Goal: Task Accomplishment & Management: Use online tool/utility

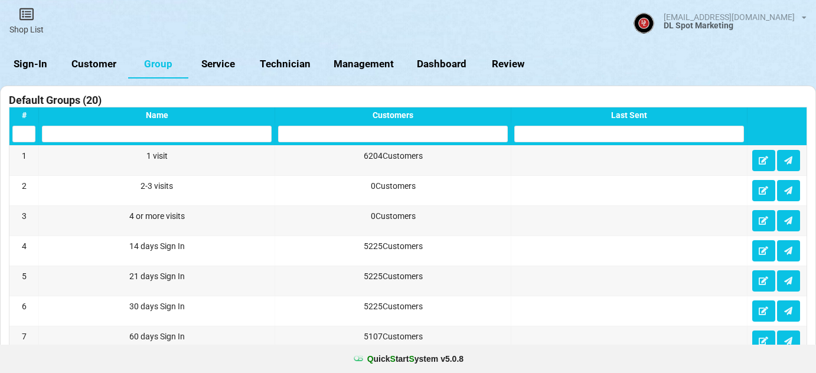
select select "25"
click at [38, 60] on link "Sign-In" at bounding box center [30, 64] width 60 height 28
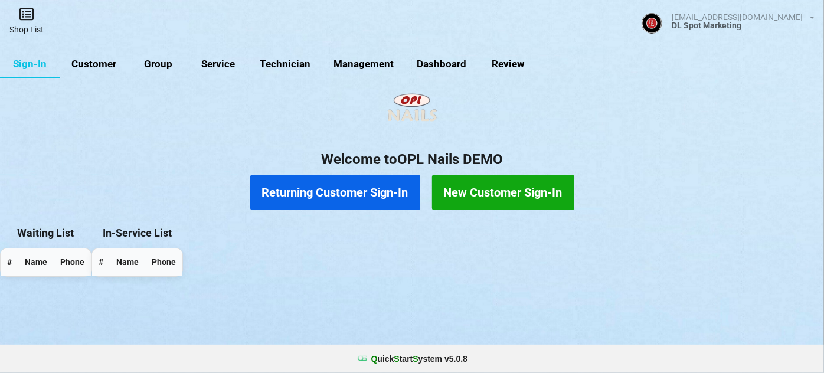
click at [32, 23] on link "Shop List" at bounding box center [26, 21] width 53 height 42
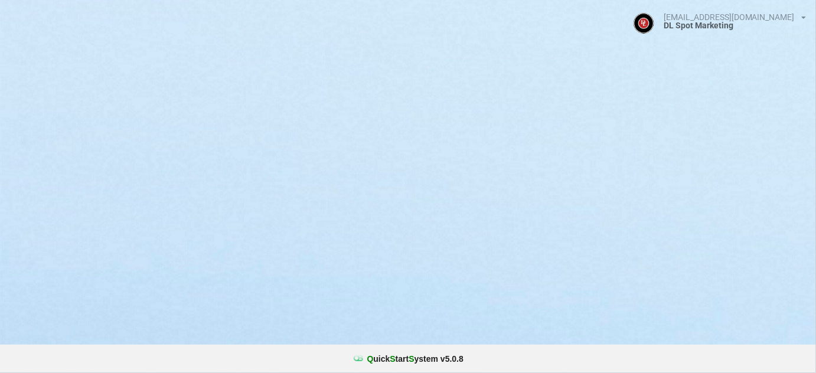
select select "25"
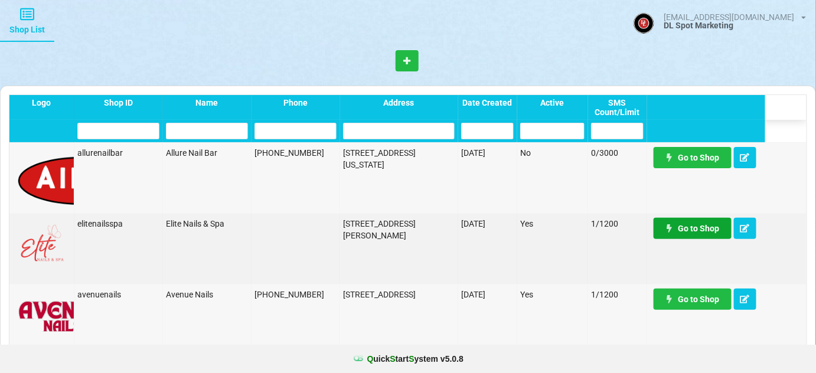
click at [694, 236] on link "Go to Shop" at bounding box center [693, 228] width 78 height 21
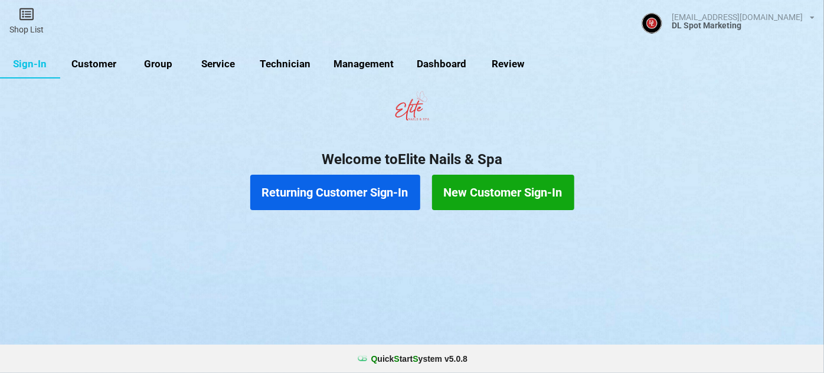
click at [87, 61] on link "Customer" at bounding box center [94, 64] width 68 height 28
select select "25"
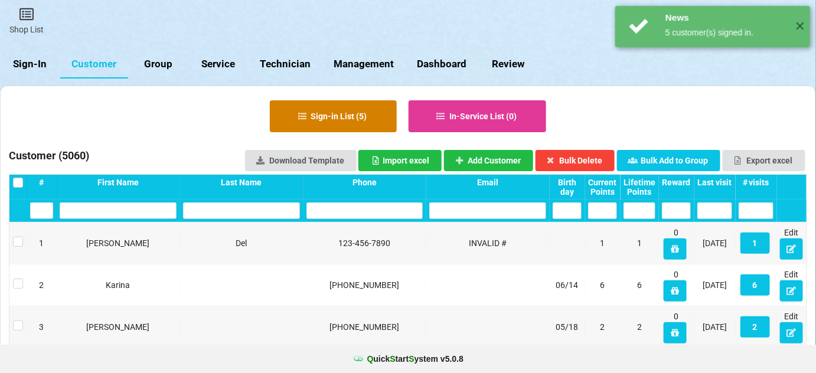
click at [344, 119] on button "Sign-in List ( 5 )" at bounding box center [333, 116] width 127 height 32
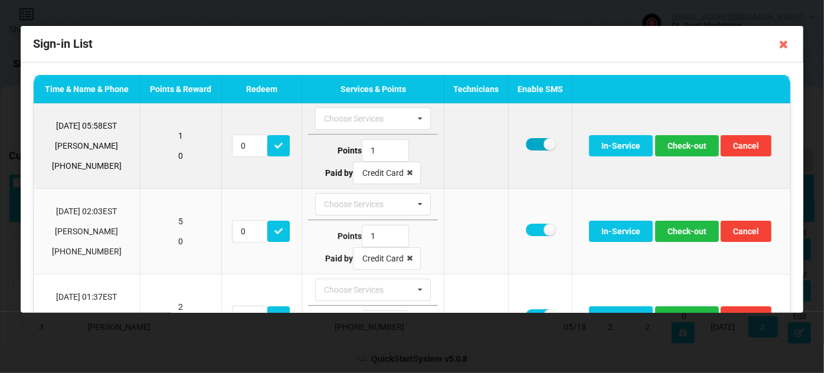
click at [532, 144] on label at bounding box center [540, 144] width 29 height 12
checkbox input "false"
click at [683, 148] on button "Check-out" at bounding box center [687, 145] width 64 height 21
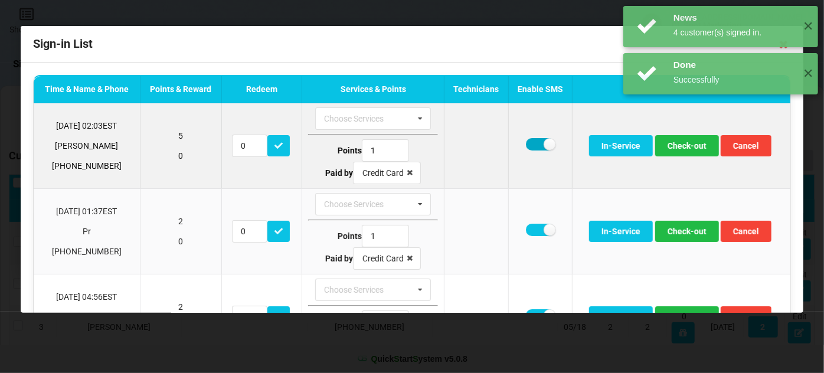
click at [536, 146] on label at bounding box center [540, 144] width 29 height 12
checkbox input "false"
click at [679, 143] on button "Check-out" at bounding box center [687, 145] width 64 height 21
click at [530, 144] on label at bounding box center [540, 144] width 29 height 12
checkbox input "false"
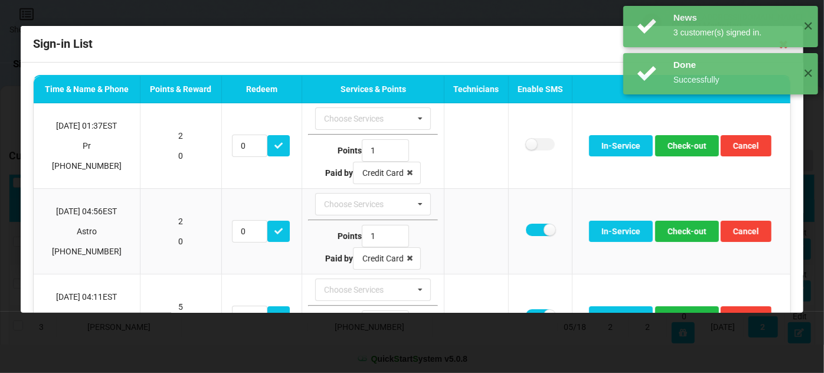
click at [683, 146] on div "News 3 customer(s) signed in. ✕ Done Successfully ✕ Done Successfully ✕" at bounding box center [721, 74] width 207 height 148
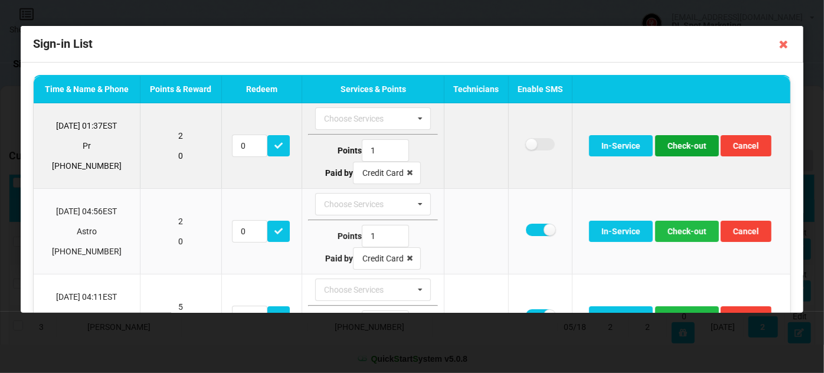
click at [677, 148] on button "Check-out" at bounding box center [687, 145] width 64 height 21
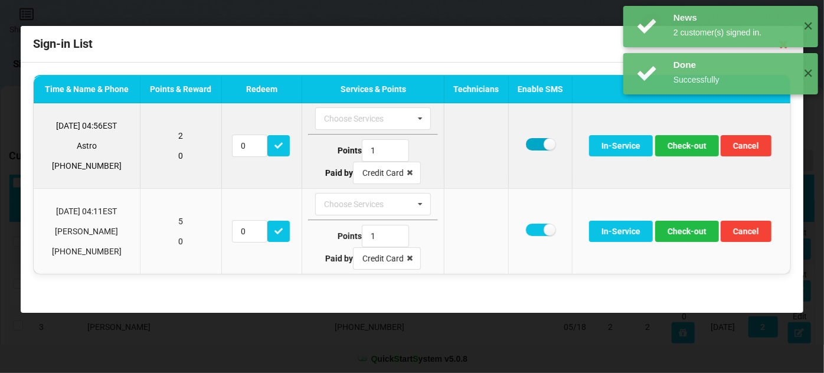
click at [534, 143] on label at bounding box center [540, 144] width 29 height 12
checkbox input "false"
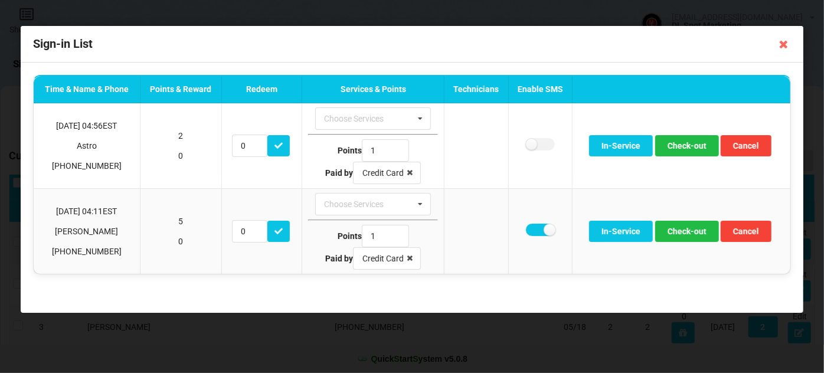
click at [693, 145] on div "News 2 customer(s) signed in. ✕ Done Successfully ✕ Done Successfully ✕" at bounding box center [721, 74] width 207 height 148
click at [693, 145] on button "Check-out" at bounding box center [687, 145] width 64 height 21
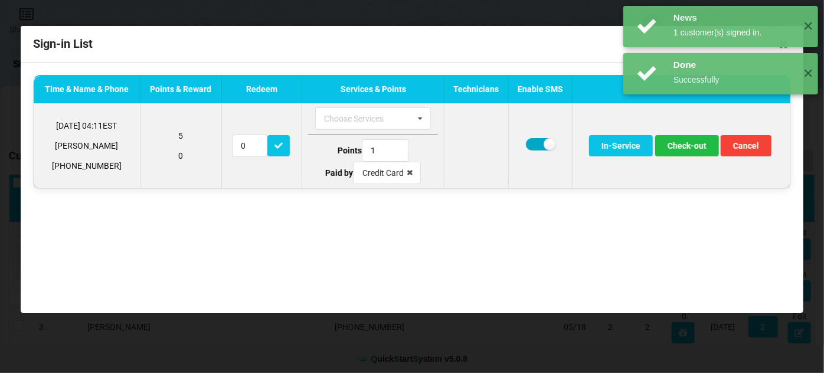
click at [537, 139] on label at bounding box center [540, 144] width 29 height 12
checkbox input "false"
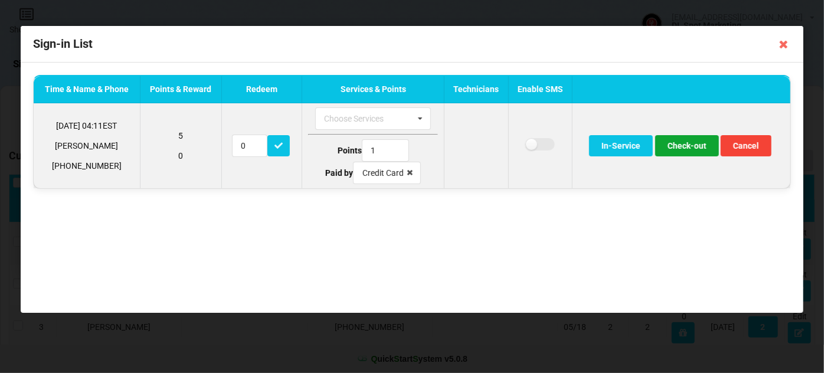
click at [679, 144] on button "Check-out" at bounding box center [687, 145] width 64 height 21
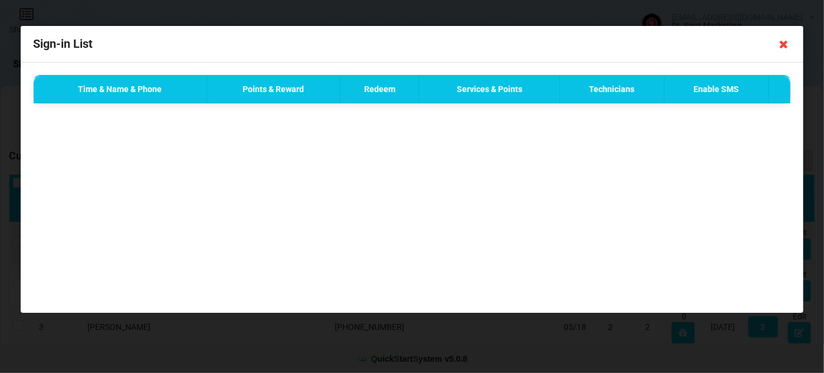
click at [784, 46] on icon at bounding box center [784, 44] width 19 height 19
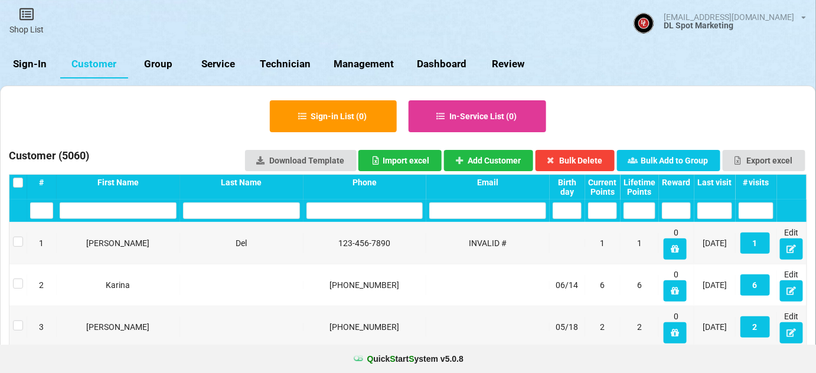
click at [38, 61] on link "Sign-In" at bounding box center [30, 64] width 60 height 28
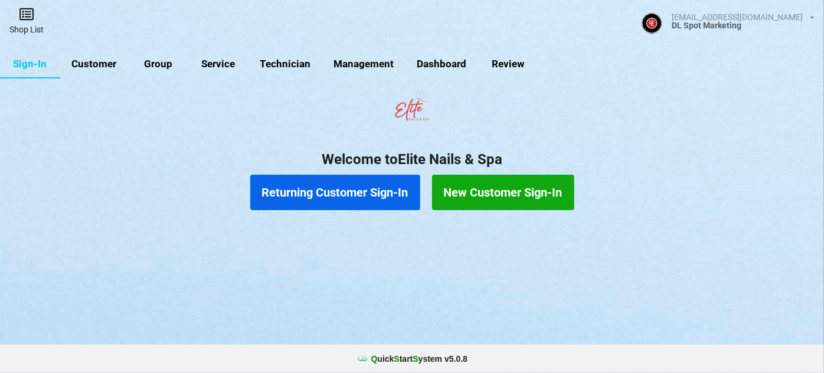
click at [30, 24] on link "Shop List" at bounding box center [26, 21] width 53 height 42
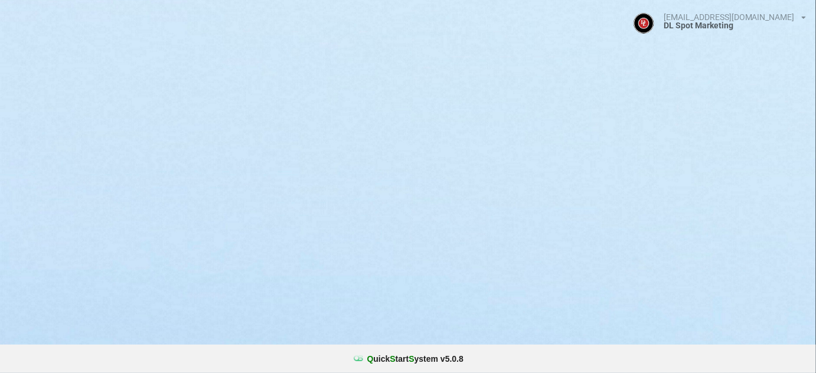
select select "25"
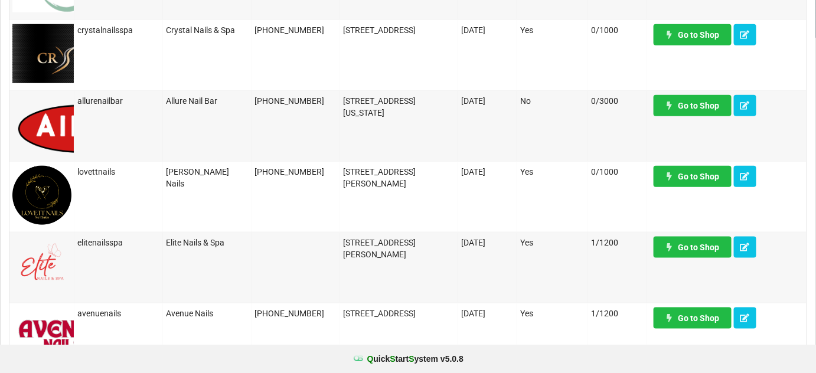
scroll to position [357, 0]
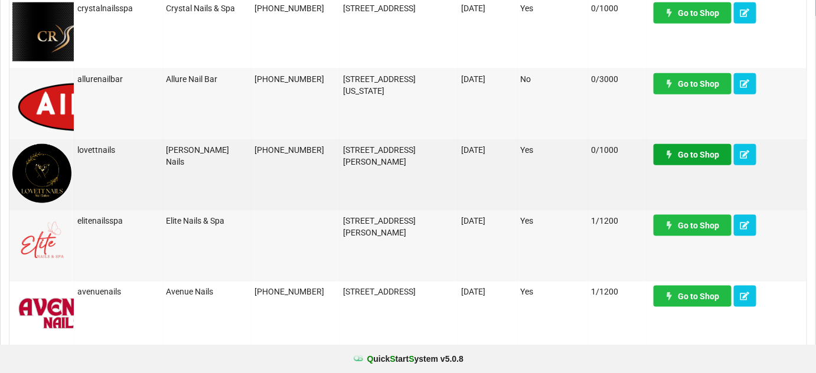
click at [702, 149] on link "Go to Shop" at bounding box center [693, 154] width 78 height 21
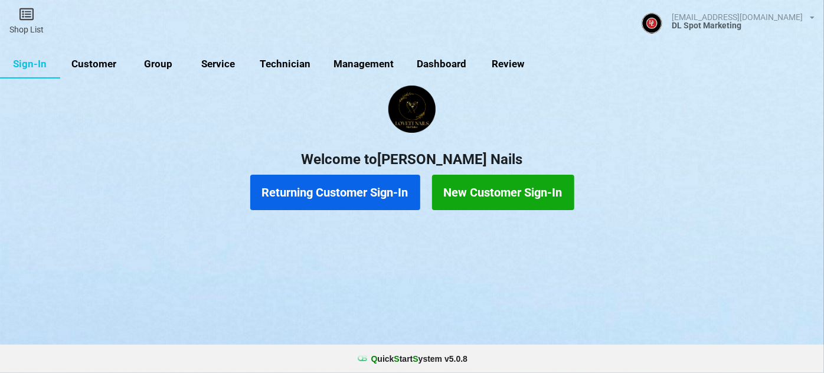
click at [90, 60] on link "Customer" at bounding box center [94, 64] width 68 height 28
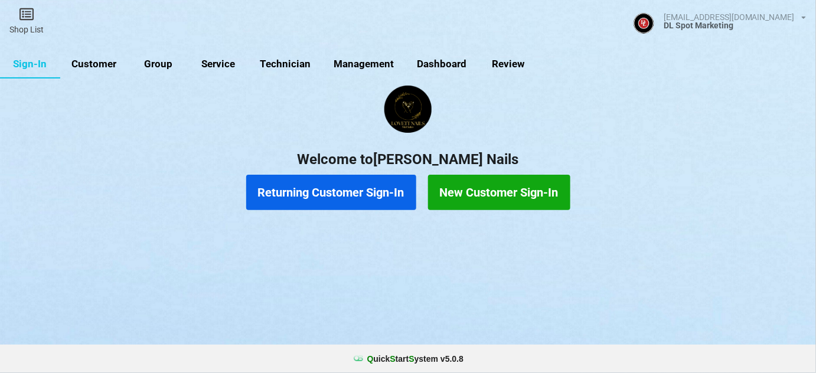
select select "25"
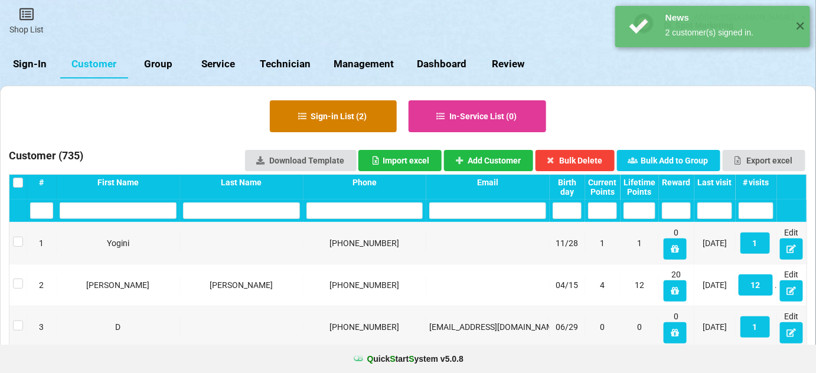
click at [317, 115] on button "Sign-in List ( 2 )" at bounding box center [333, 116] width 127 height 32
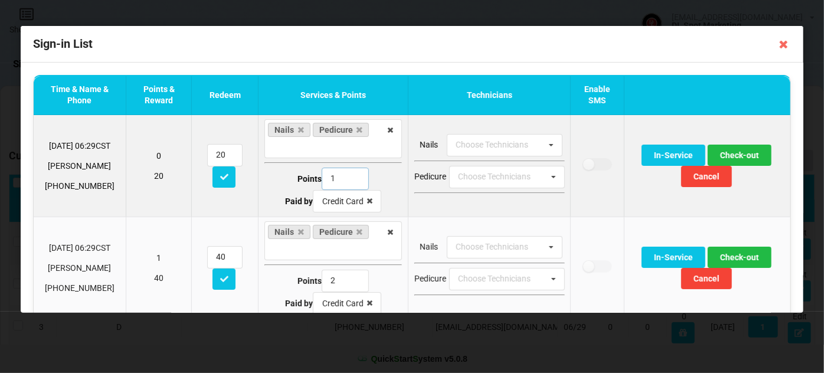
type input "1"
click at [351, 181] on input "1" at bounding box center [345, 179] width 47 height 22
click at [732, 155] on button "Check-out" at bounding box center [740, 155] width 64 height 21
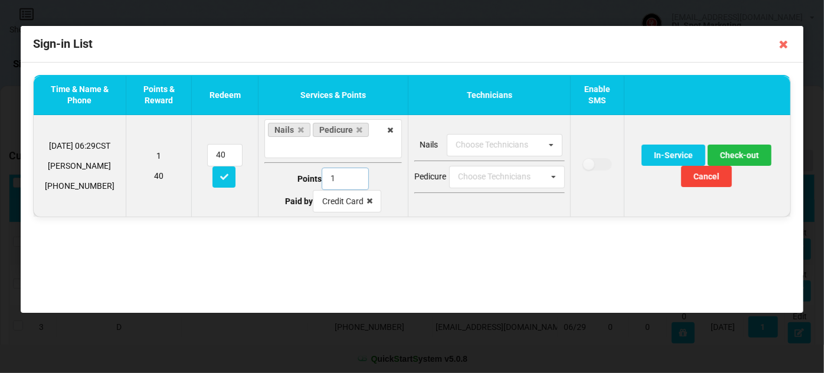
type input "1"
click at [354, 181] on input "1" at bounding box center [345, 179] width 47 height 22
click at [740, 153] on button "Check-out" at bounding box center [740, 155] width 64 height 21
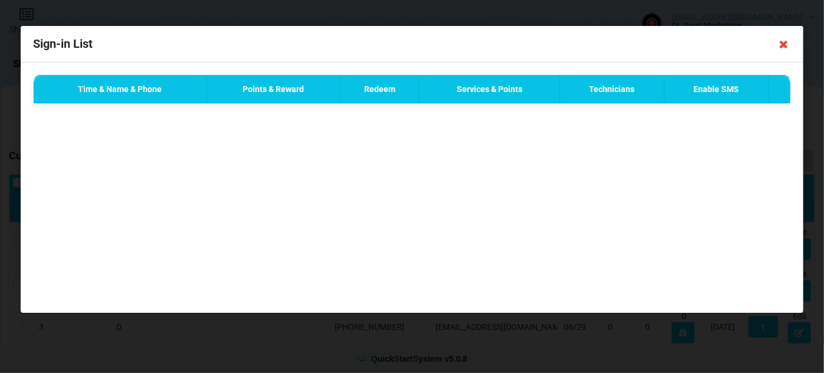
click at [783, 45] on icon at bounding box center [784, 44] width 19 height 19
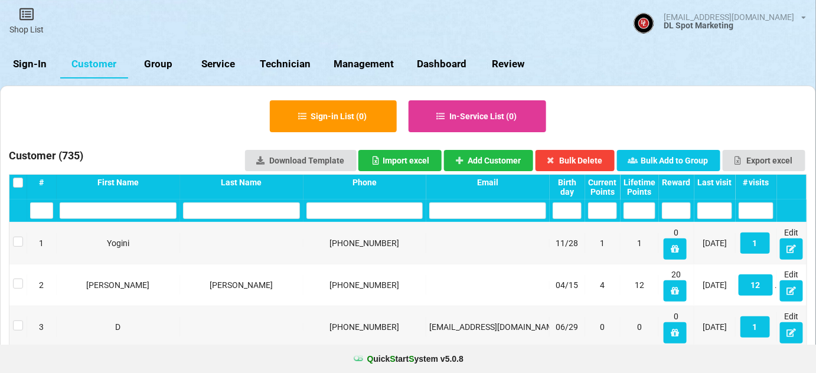
click at [28, 66] on link "Sign-In" at bounding box center [30, 64] width 60 height 28
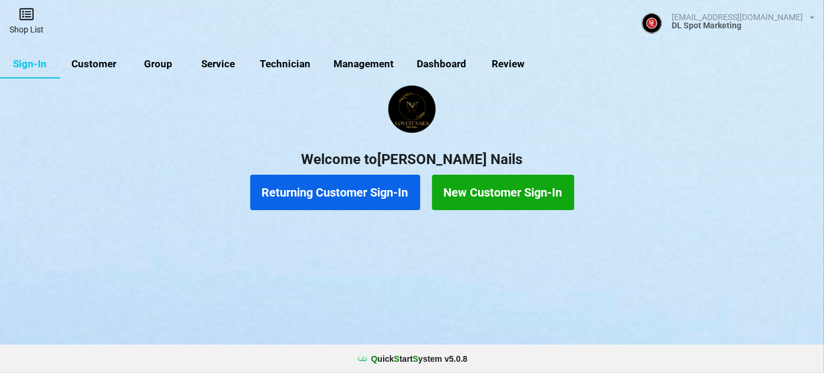
click at [27, 15] on icon at bounding box center [26, 14] width 17 height 14
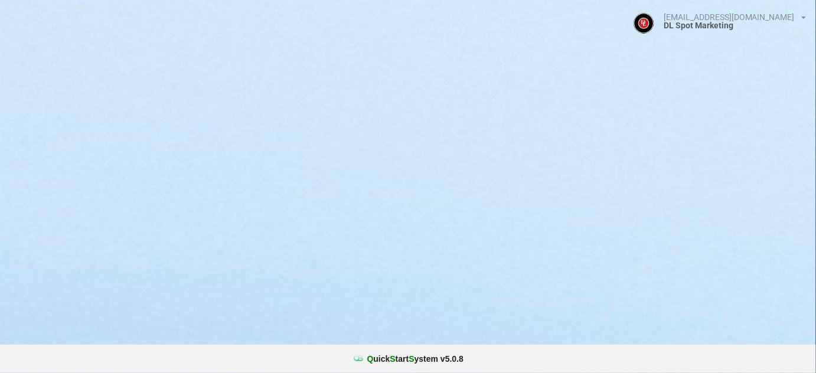
select select "25"
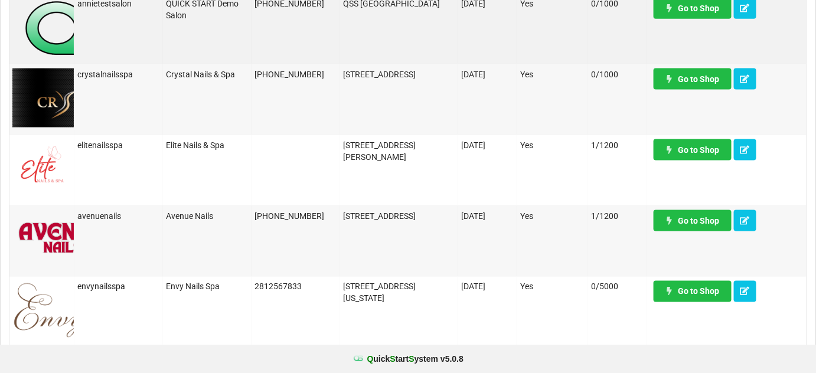
scroll to position [644, 0]
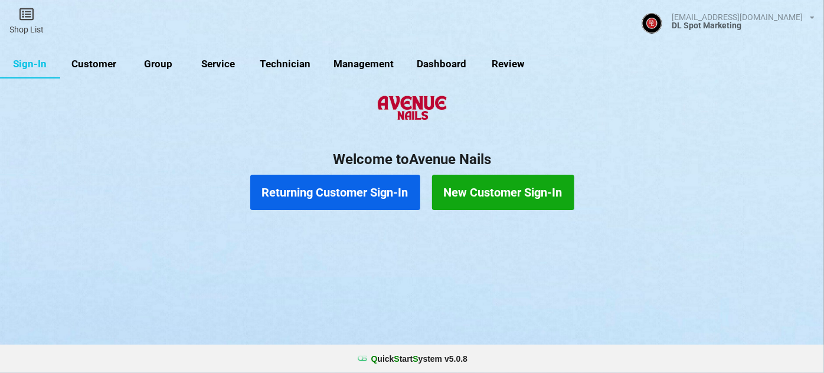
click at [89, 63] on link "Customer" at bounding box center [94, 64] width 68 height 28
select select "25"
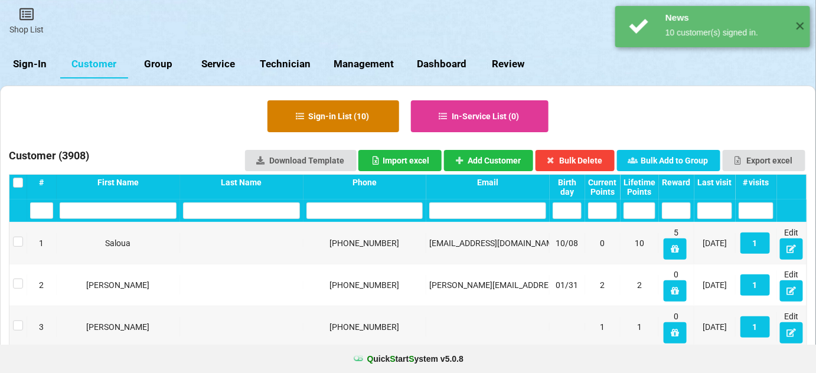
click at [345, 118] on button "Sign-in List ( 10 )" at bounding box center [334, 116] width 132 height 32
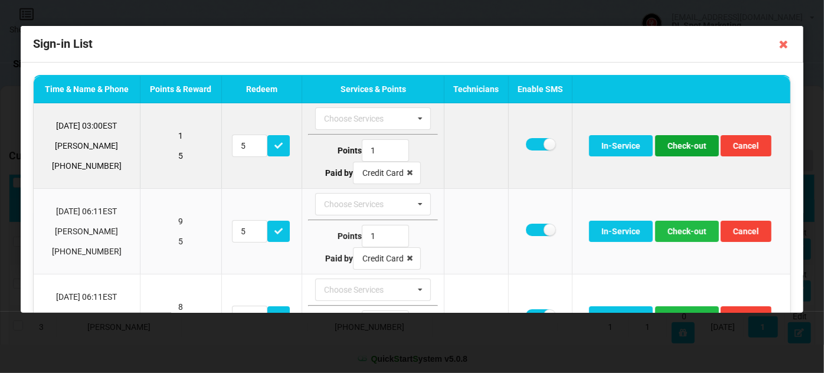
click at [685, 146] on button "Check-out" at bounding box center [687, 145] width 64 height 21
click at [683, 148] on button "Check-out" at bounding box center [687, 145] width 64 height 21
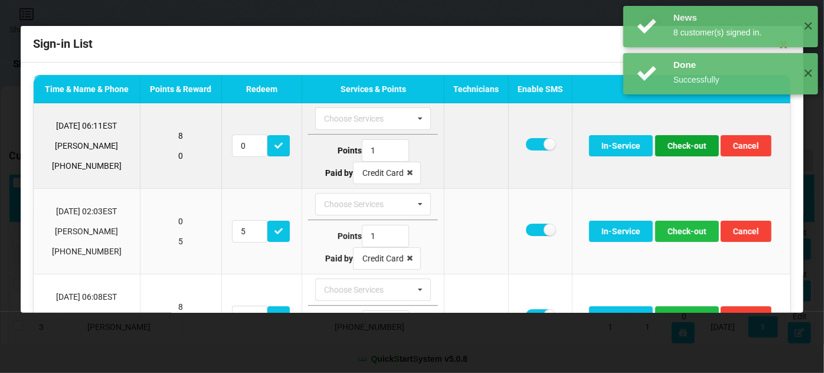
click at [686, 148] on button "Check-out" at bounding box center [687, 145] width 64 height 21
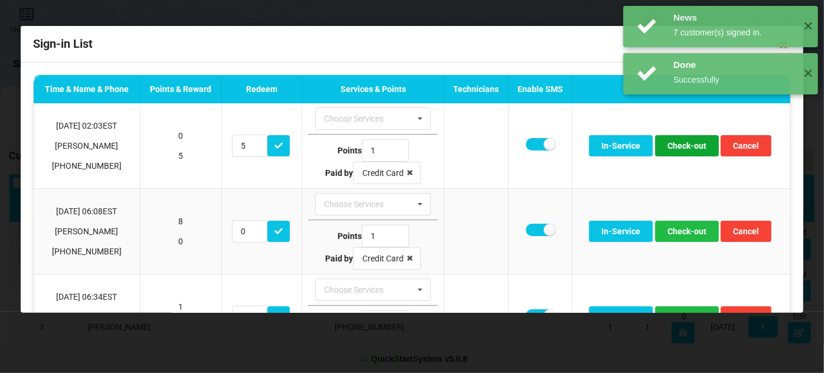
click at [686, 148] on button "Check-out" at bounding box center [687, 145] width 64 height 21
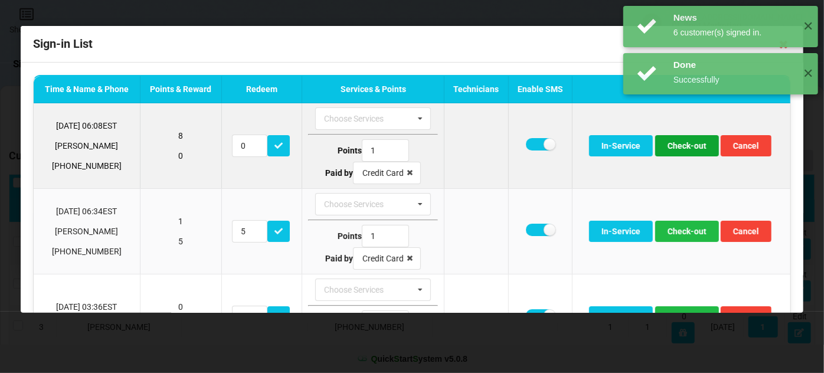
click at [680, 149] on button "Check-out" at bounding box center [687, 145] width 64 height 21
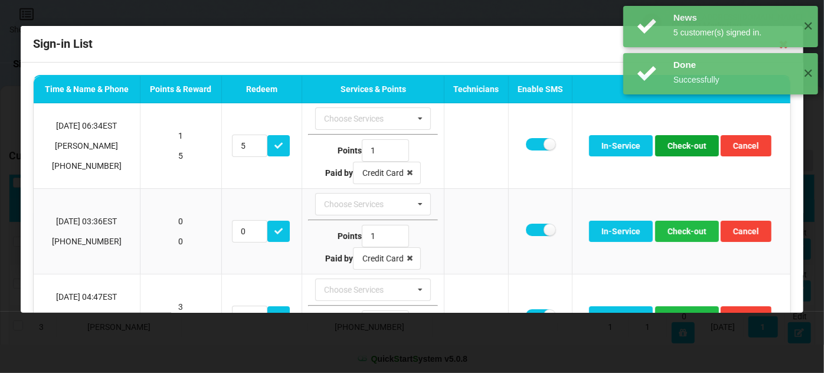
click at [680, 149] on button "Check-out" at bounding box center [687, 145] width 64 height 21
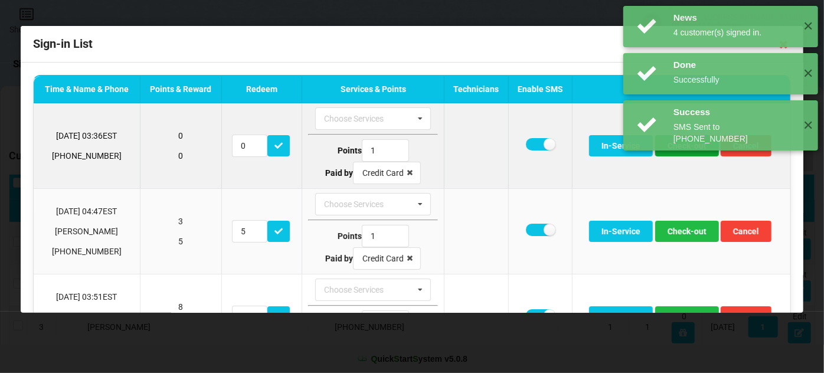
click at [690, 148] on button "Check-out" at bounding box center [687, 145] width 64 height 21
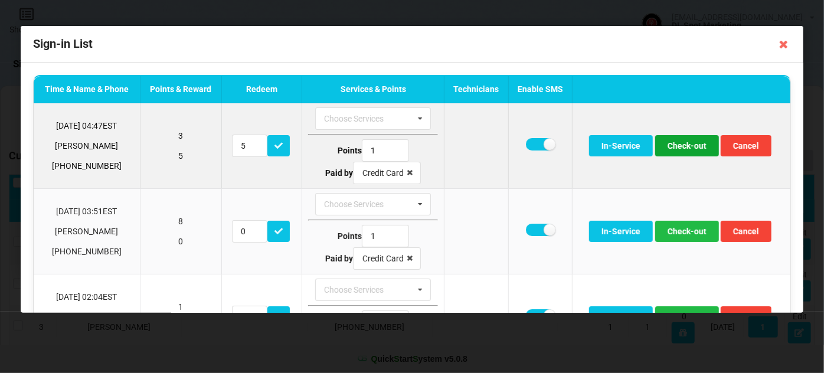
click at [683, 149] on button "Check-out" at bounding box center [687, 145] width 64 height 21
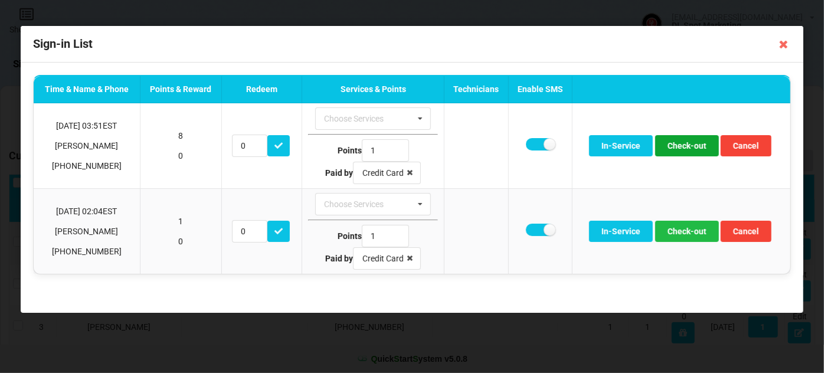
click at [683, 149] on button "Check-out" at bounding box center [687, 145] width 64 height 21
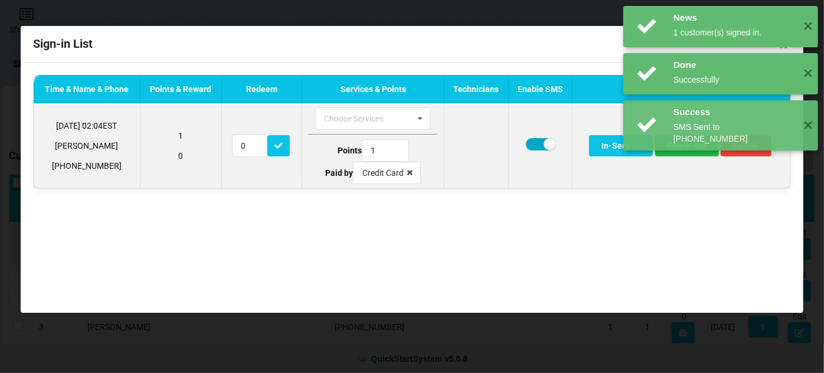
click at [538, 141] on label at bounding box center [540, 144] width 29 height 12
checkbox input "false"
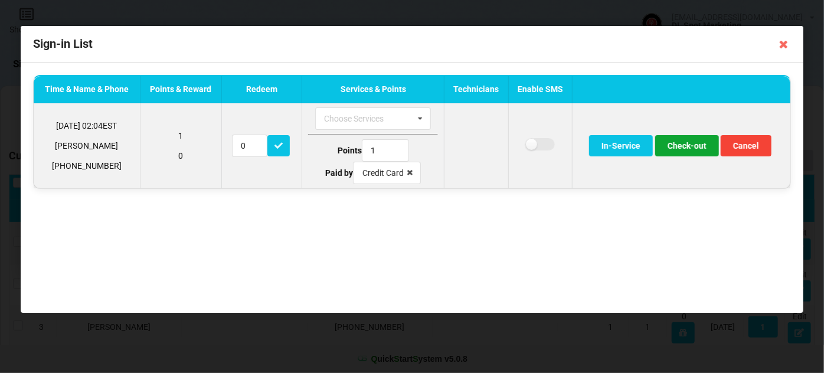
click at [692, 146] on button "Check-out" at bounding box center [687, 145] width 64 height 21
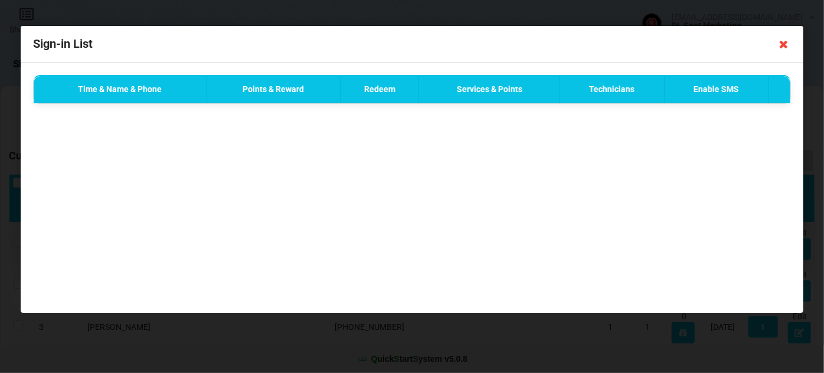
click at [783, 45] on icon at bounding box center [784, 44] width 19 height 19
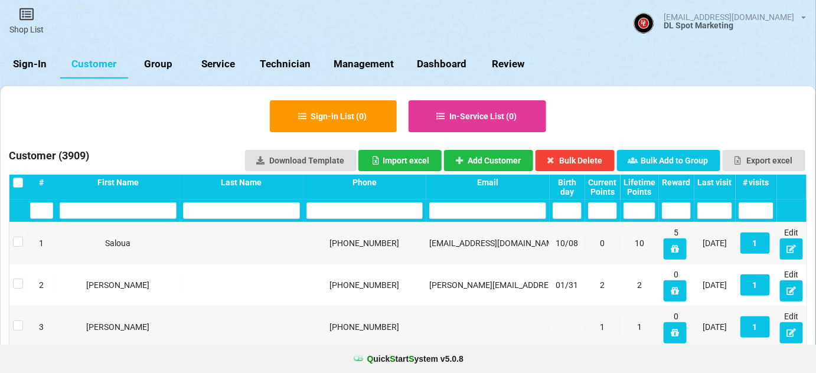
drag, startPoint x: 34, startPoint y: 63, endPoint x: 36, endPoint y: 57, distance: 6.2
click at [34, 63] on link "Sign-In" at bounding box center [30, 64] width 60 height 28
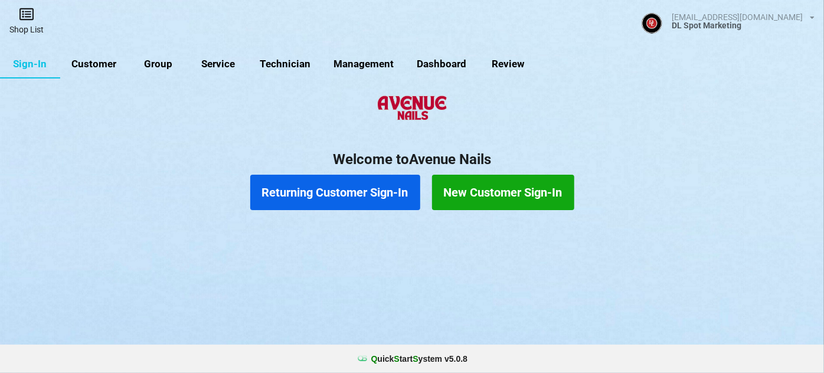
click at [27, 20] on icon at bounding box center [26, 14] width 17 height 14
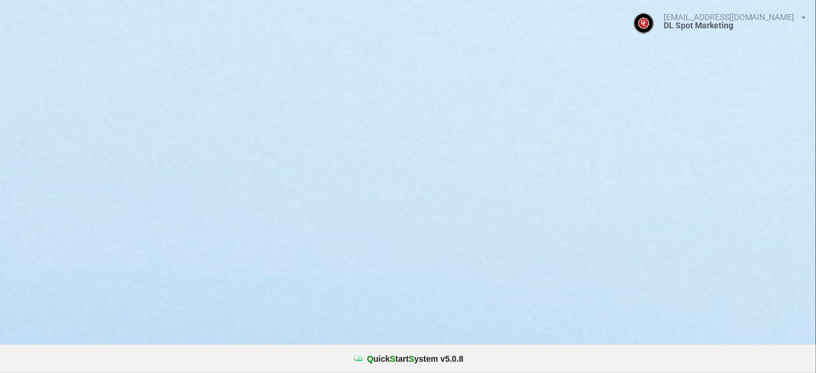
select select "25"
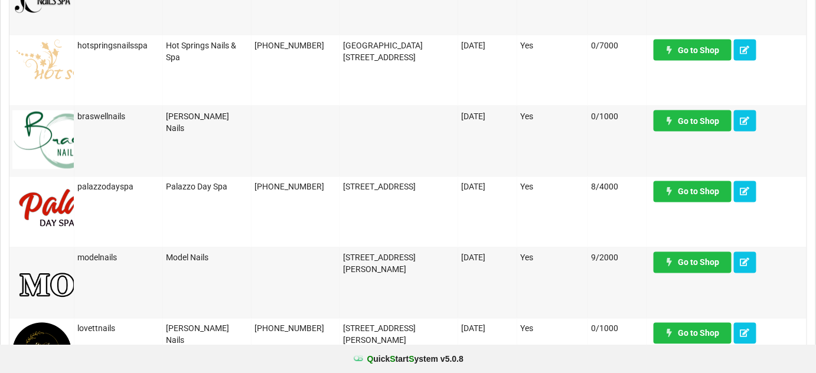
scroll to position [644, 0]
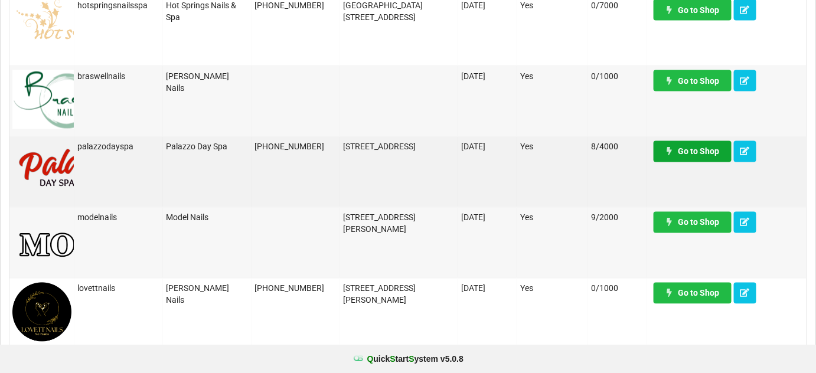
click at [705, 154] on link "Go to Shop" at bounding box center [693, 151] width 78 height 21
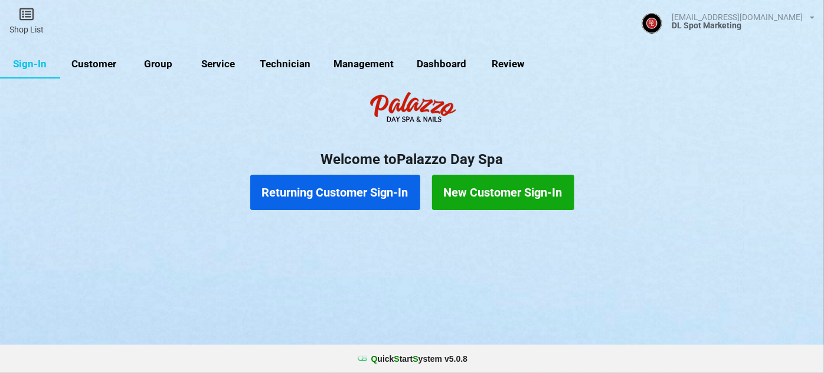
click at [102, 62] on link "Customer" at bounding box center [94, 64] width 68 height 28
select select "25"
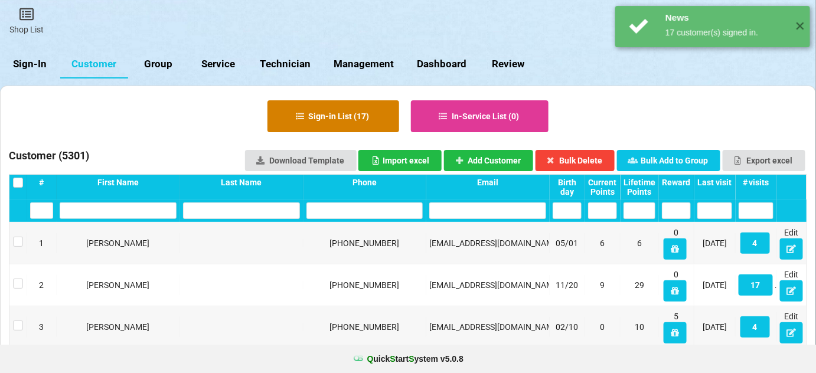
click at [343, 117] on button "Sign-in List ( 17 )" at bounding box center [334, 116] width 132 height 32
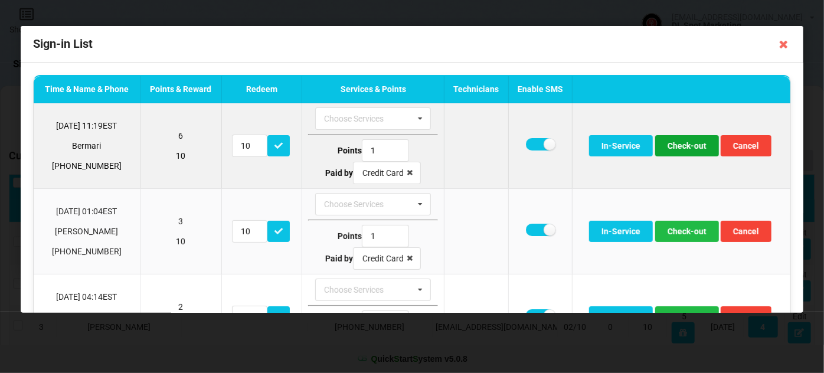
click at [689, 148] on button "Check-out" at bounding box center [687, 145] width 64 height 21
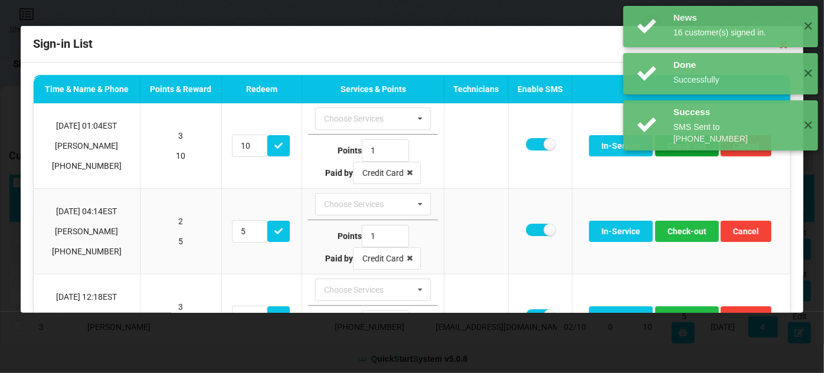
click at [689, 148] on button "Check-out" at bounding box center [687, 145] width 64 height 21
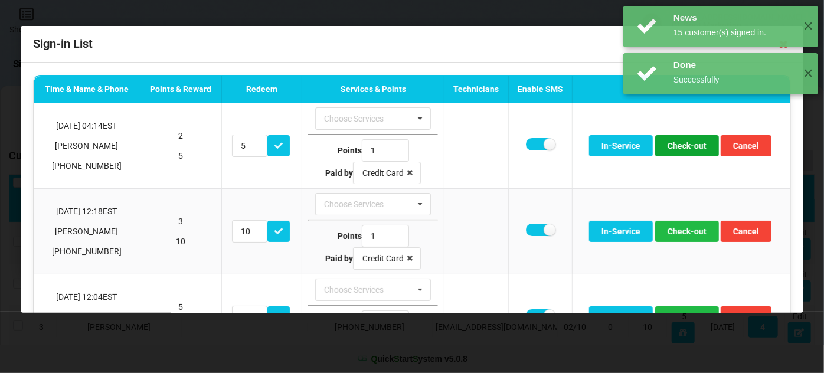
click at [689, 148] on button "Check-out" at bounding box center [687, 145] width 64 height 21
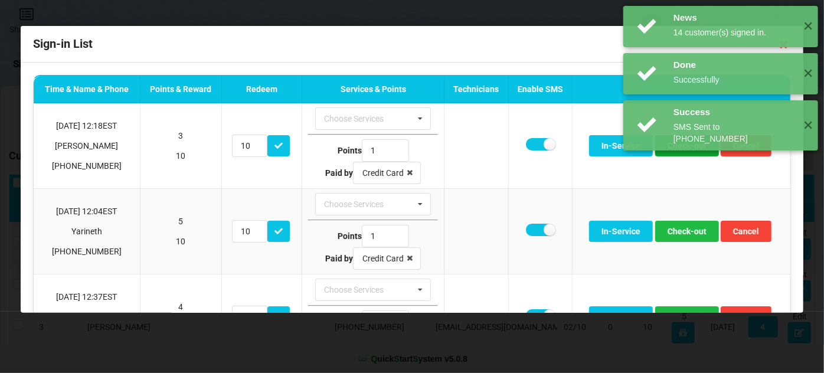
click at [689, 148] on button "Check-out" at bounding box center [687, 145] width 64 height 21
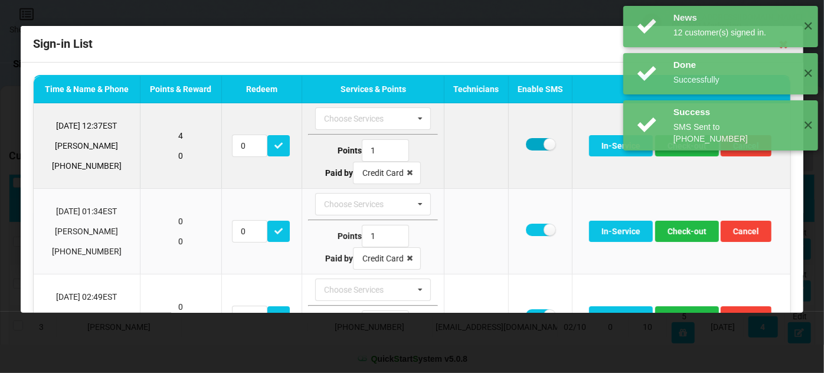
click at [532, 142] on label at bounding box center [540, 144] width 29 height 12
checkbox input "false"
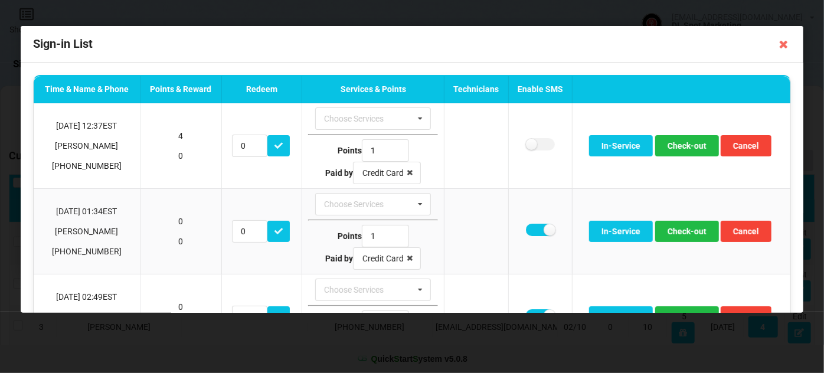
click at [688, 149] on div "Done Successfully ✕" at bounding box center [721, 168] width 195 height 41
click at [685, 144] on div "News 13 customer(s) signed in. ✕ Done Successfully ✕ Success SMS Sent to +13219…" at bounding box center [721, 78] width 207 height 156
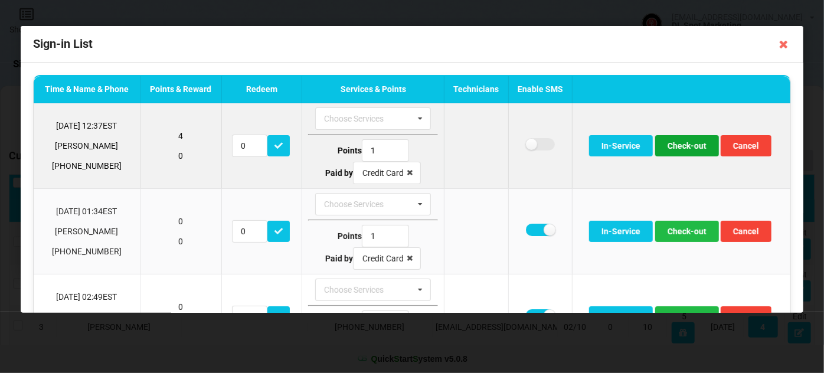
click at [681, 148] on button "Check-out" at bounding box center [687, 145] width 64 height 21
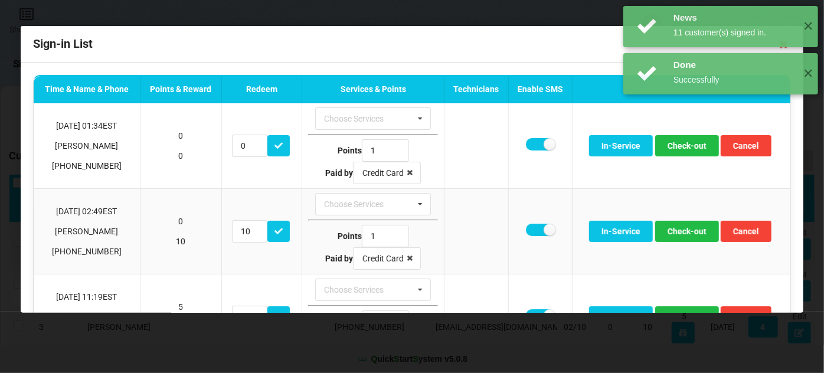
click at [680, 148] on div "Done Successfully ✕" at bounding box center [721, 168] width 195 height 41
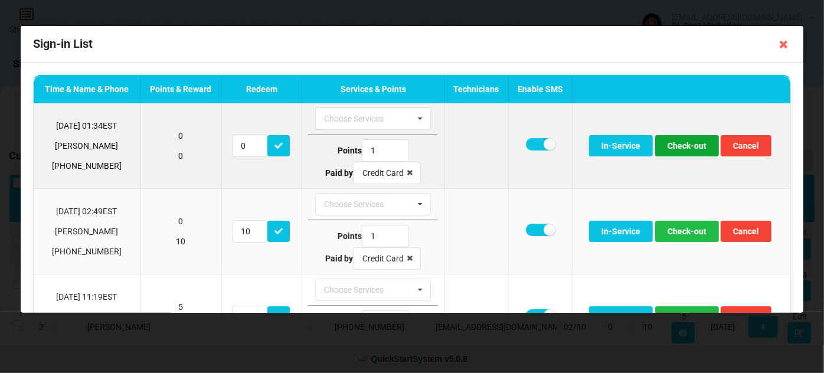
click at [694, 145] on button "Check-out" at bounding box center [687, 145] width 64 height 21
click at [691, 146] on button "Check-out" at bounding box center [687, 145] width 64 height 21
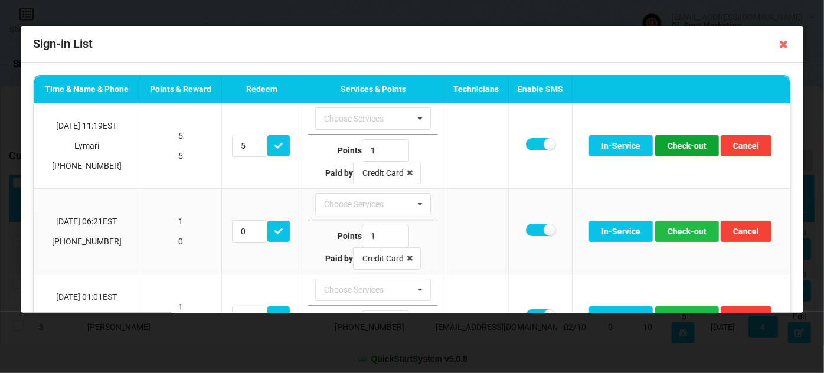
click at [691, 146] on button "Check-out" at bounding box center [687, 145] width 64 height 21
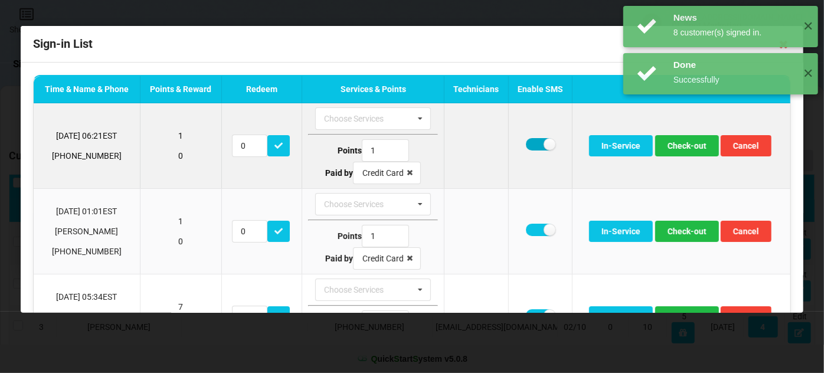
click at [533, 144] on label at bounding box center [540, 144] width 29 height 12
checkbox input "false"
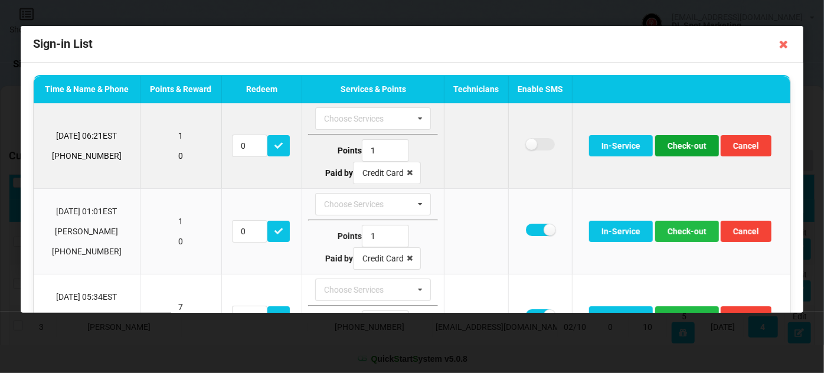
click at [694, 148] on button "Check-out" at bounding box center [687, 145] width 64 height 21
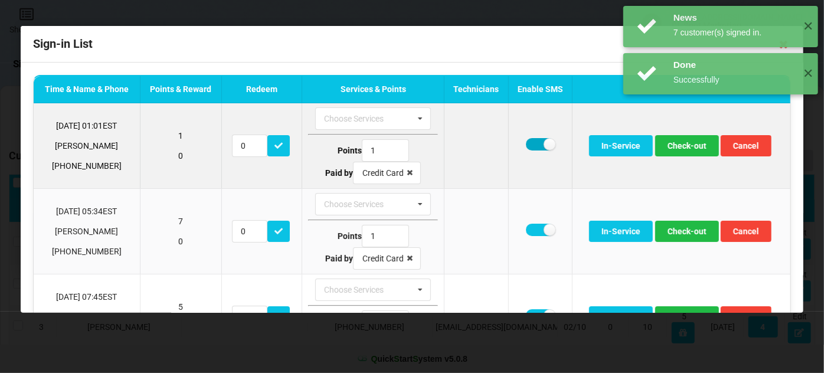
click at [533, 146] on label at bounding box center [540, 144] width 29 height 12
checkbox input "false"
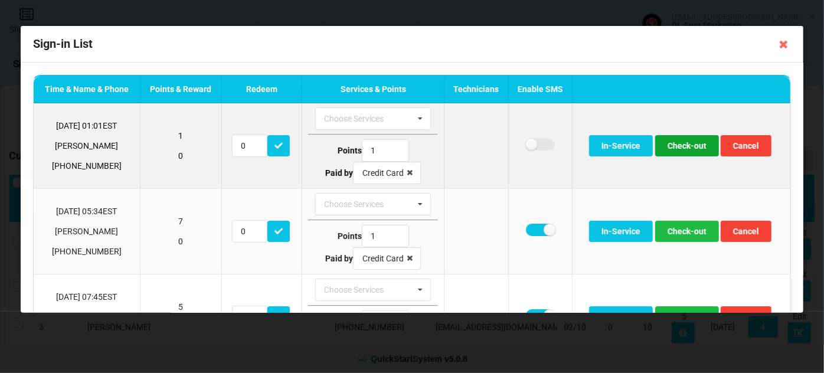
click at [674, 146] on button "Check-out" at bounding box center [687, 145] width 64 height 21
click at [527, 142] on label at bounding box center [540, 144] width 29 height 12
checkbox input "false"
click at [674, 144] on button "Check-out" at bounding box center [687, 145] width 64 height 21
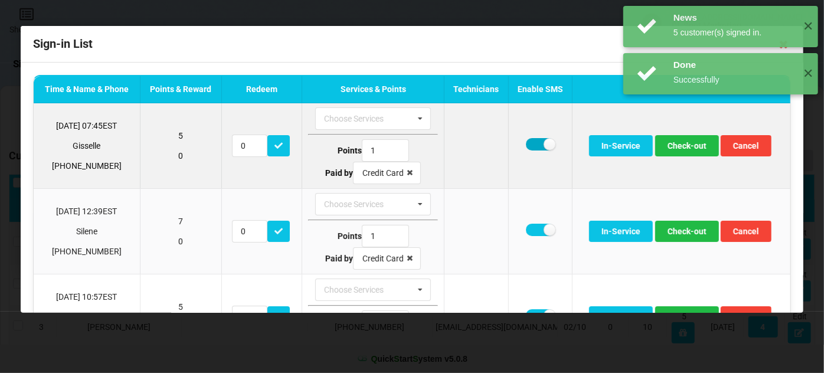
click at [537, 144] on label at bounding box center [540, 144] width 29 height 12
checkbox input "false"
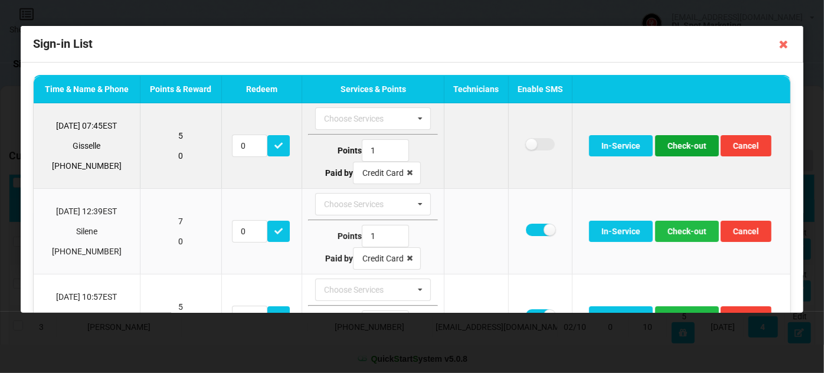
click at [690, 148] on button "Check-out" at bounding box center [687, 145] width 64 height 21
click at [534, 145] on label at bounding box center [540, 144] width 29 height 12
checkbox input "false"
click at [674, 146] on button "Check-out" at bounding box center [687, 145] width 64 height 21
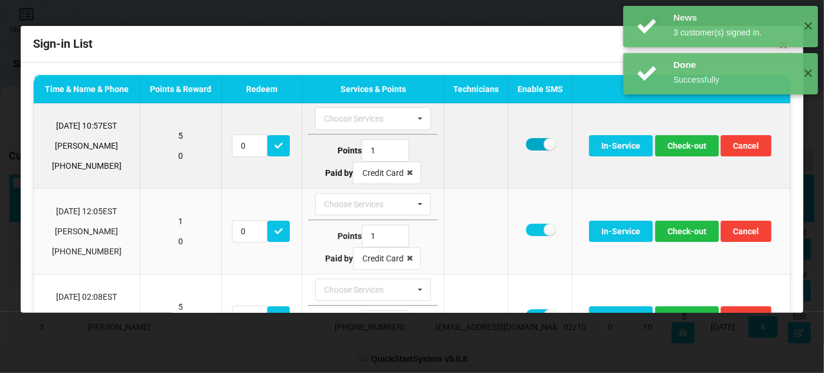
click at [532, 145] on label at bounding box center [540, 144] width 29 height 12
checkbox input "false"
click at [682, 144] on button "Check-out" at bounding box center [687, 145] width 64 height 21
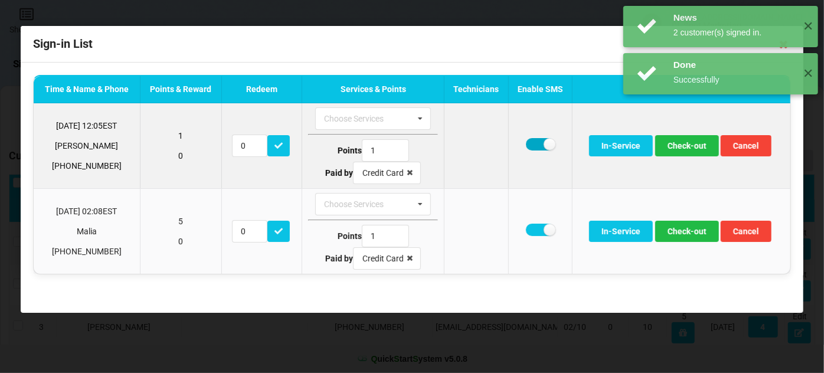
click at [539, 143] on label at bounding box center [540, 144] width 29 height 12
checkbox input "false"
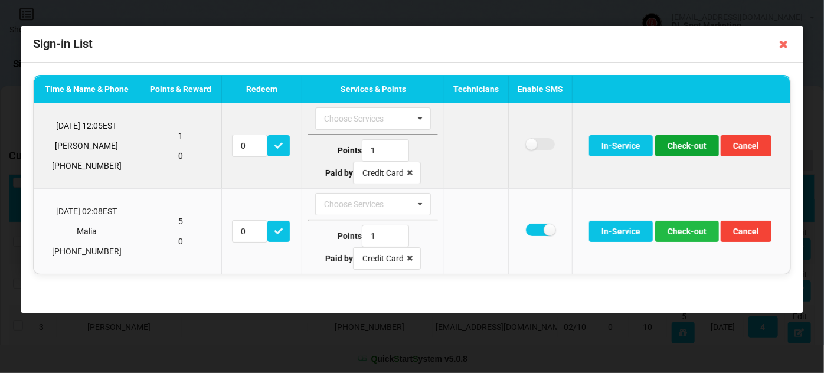
click at [688, 149] on button "Check-out" at bounding box center [687, 145] width 64 height 21
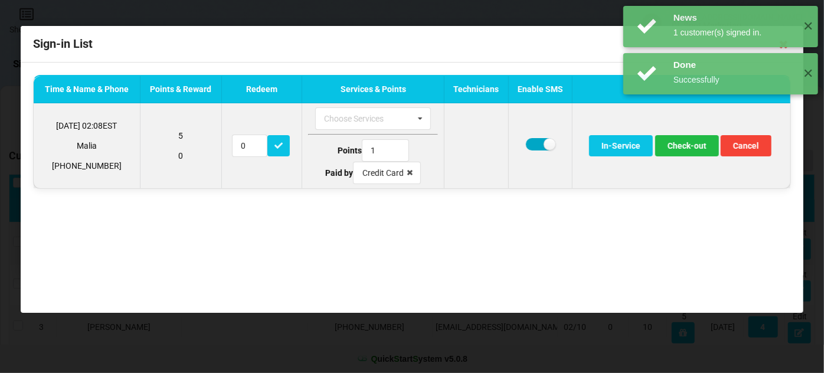
click at [532, 141] on label at bounding box center [540, 144] width 29 height 12
checkbox input "false"
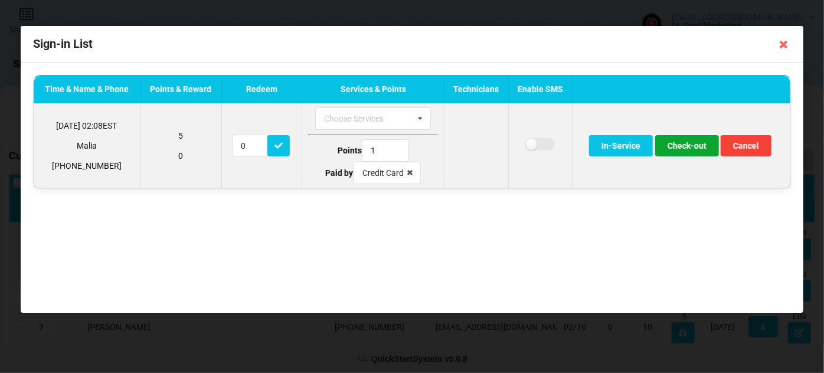
click at [685, 146] on button "Check-out" at bounding box center [687, 145] width 64 height 21
